Goal: Manage account settings

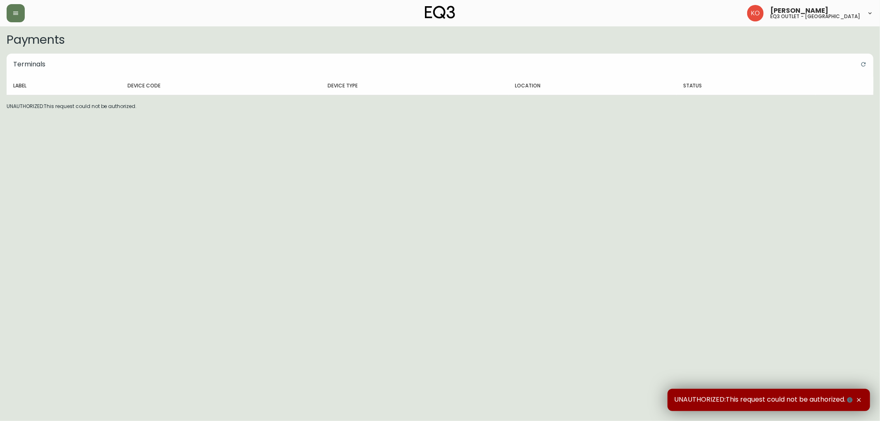
click at [814, 14] on h5 "eq3 outlet - [GEOGRAPHIC_DATA]" at bounding box center [815, 16] width 90 height 5
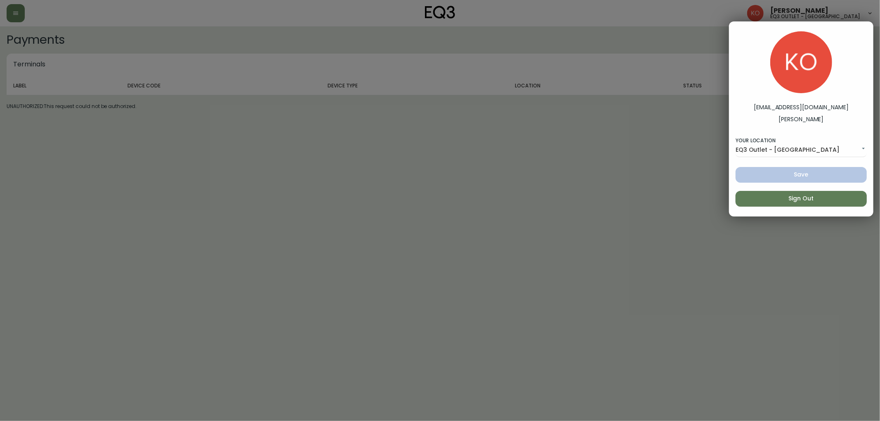
click at [805, 118] on label "[PERSON_NAME]" at bounding box center [801, 119] width 45 height 9
click at [802, 102] on div "kbernier@eq3.com Karine Olaizola Bernier Your location EQ3 Outlet - Laval cjw10…" at bounding box center [801, 118] width 144 height 195
click at [859, 110] on body "Karine Olaizola Bernier eq3 outlet - laval Payments Terminals Label Device Code…" at bounding box center [440, 55] width 880 height 110
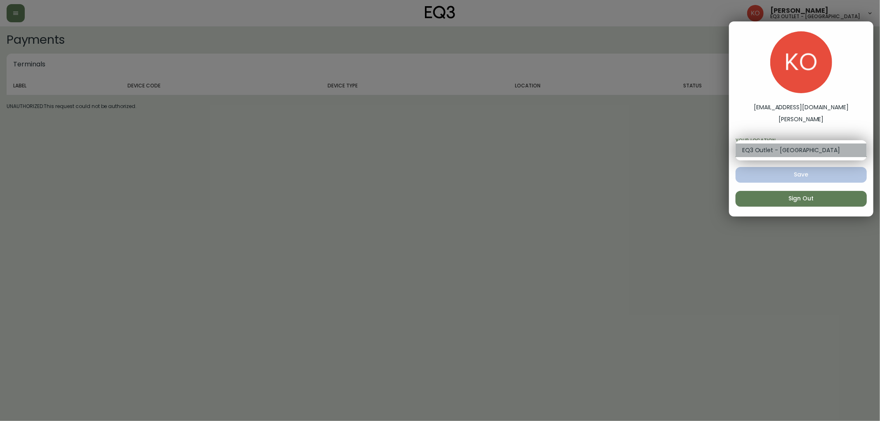
click at [859, 145] on li "EQ3 Outlet - Laval" at bounding box center [801, 151] width 131 height 14
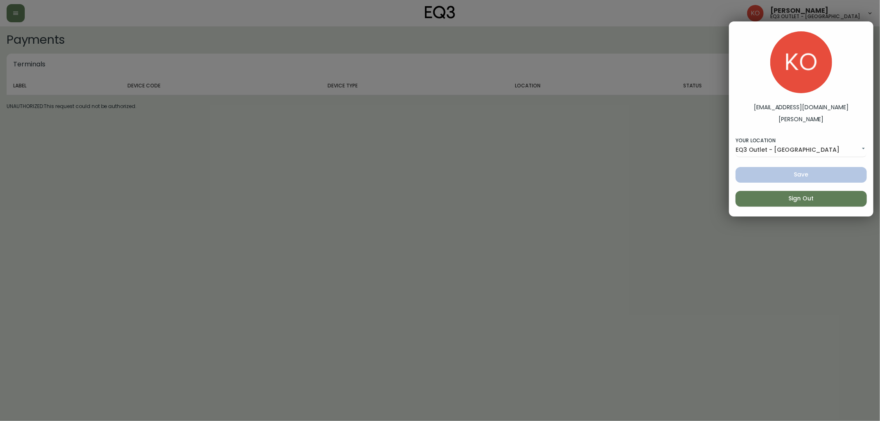
click at [815, 180] on div "Save" at bounding box center [801, 175] width 141 height 26
click at [792, 195] on span "Sign Out" at bounding box center [801, 199] width 118 height 10
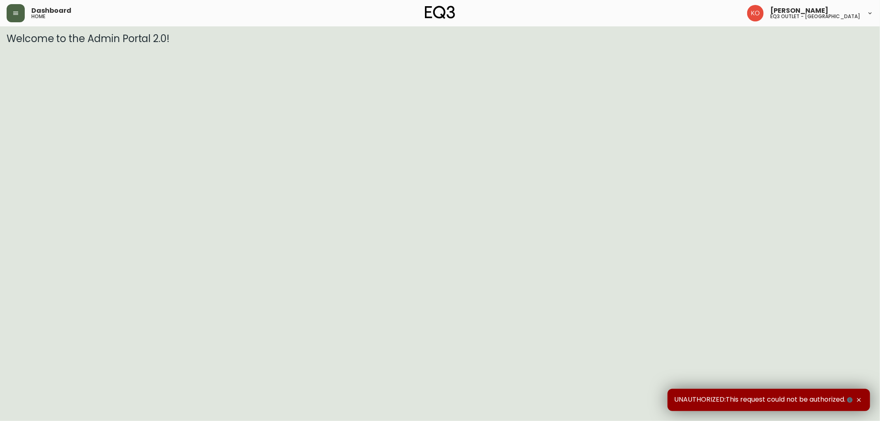
click at [17, 13] on icon "button" at bounding box center [15, 13] width 5 height 3
